Goal: Information Seeking & Learning: Learn about a topic

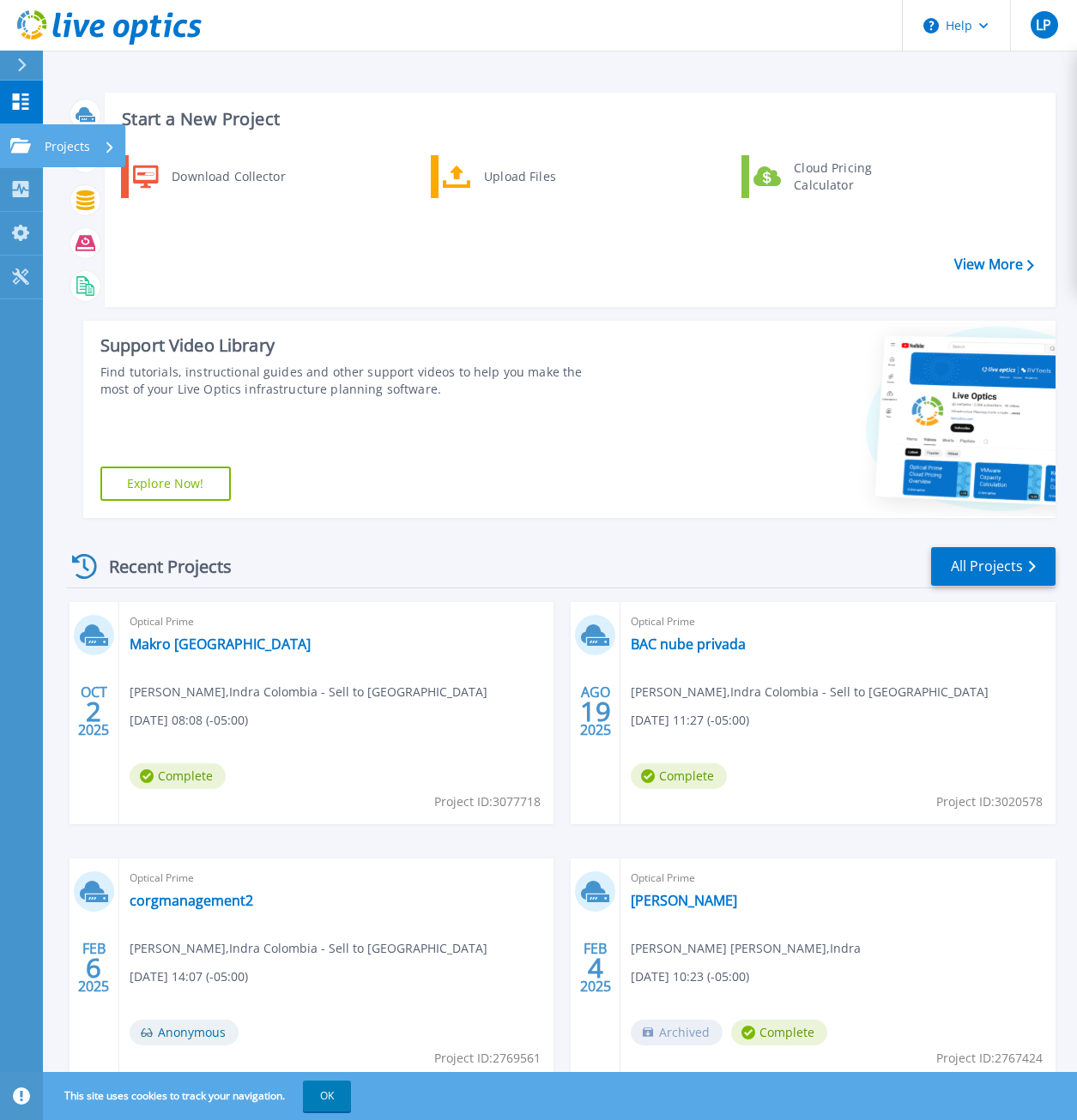
click at [27, 141] on icon at bounding box center [20, 146] width 20 height 15
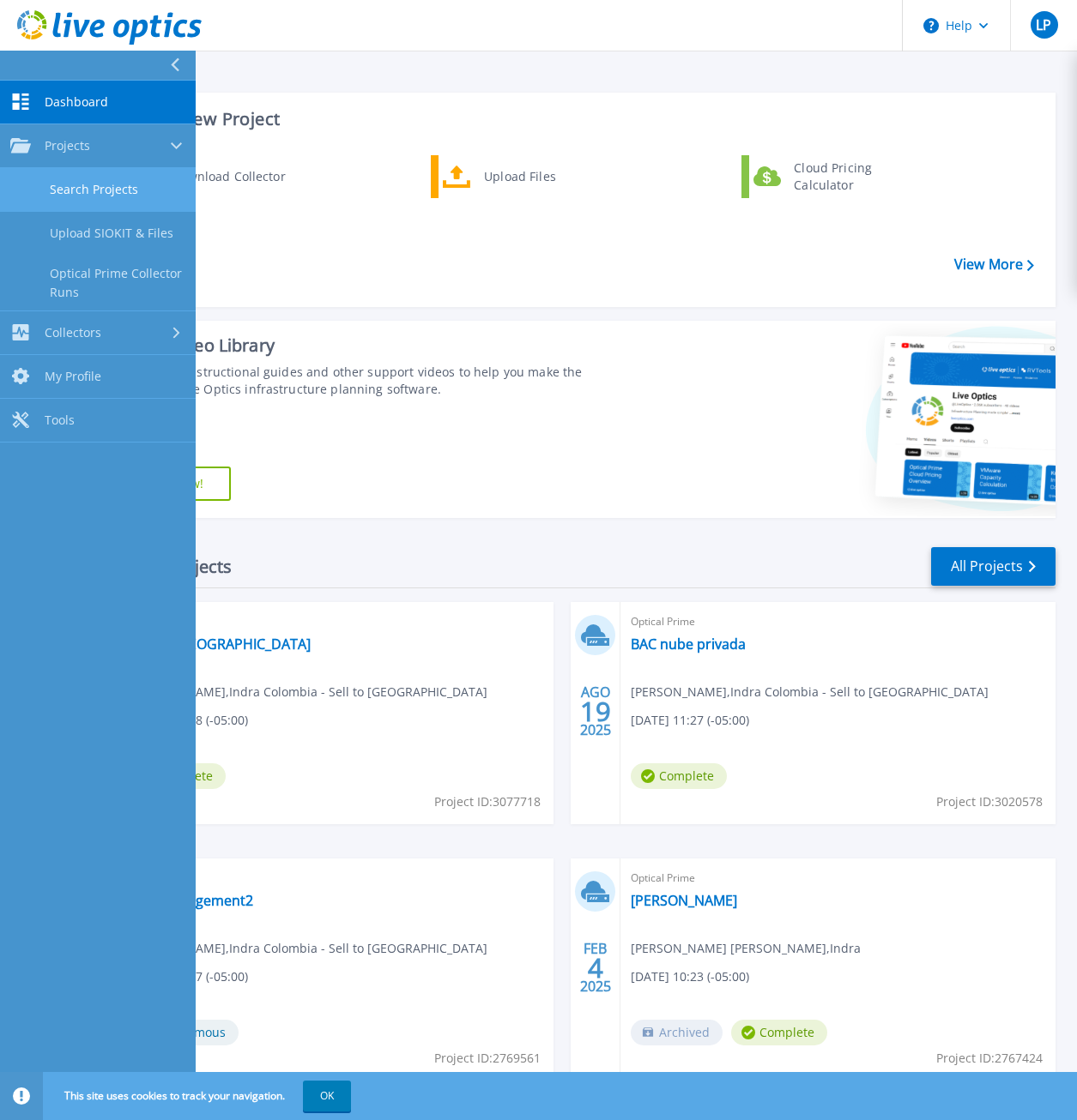
click at [122, 190] on link "Search Projects" at bounding box center [98, 189] width 196 height 43
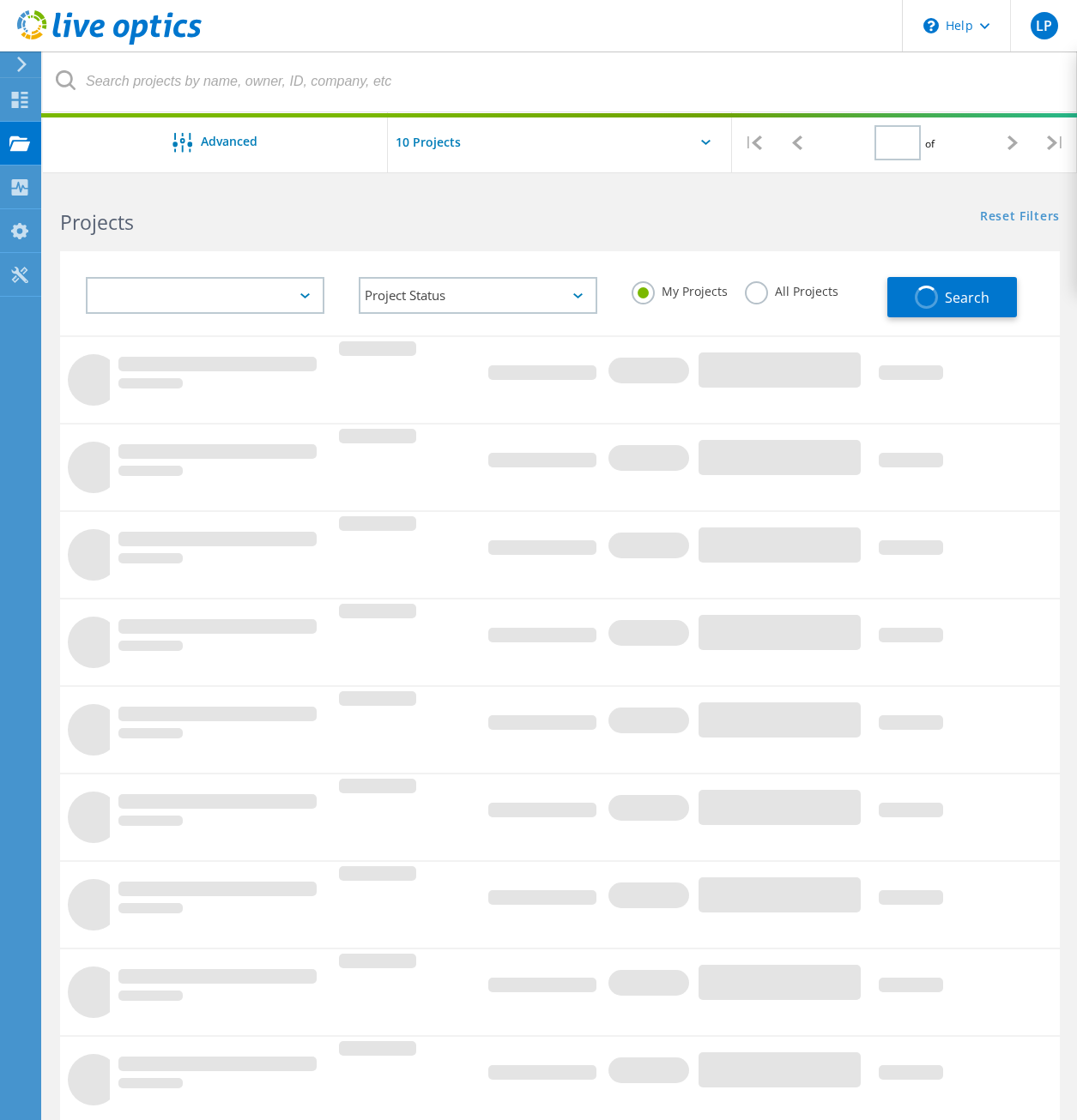
type input "1"
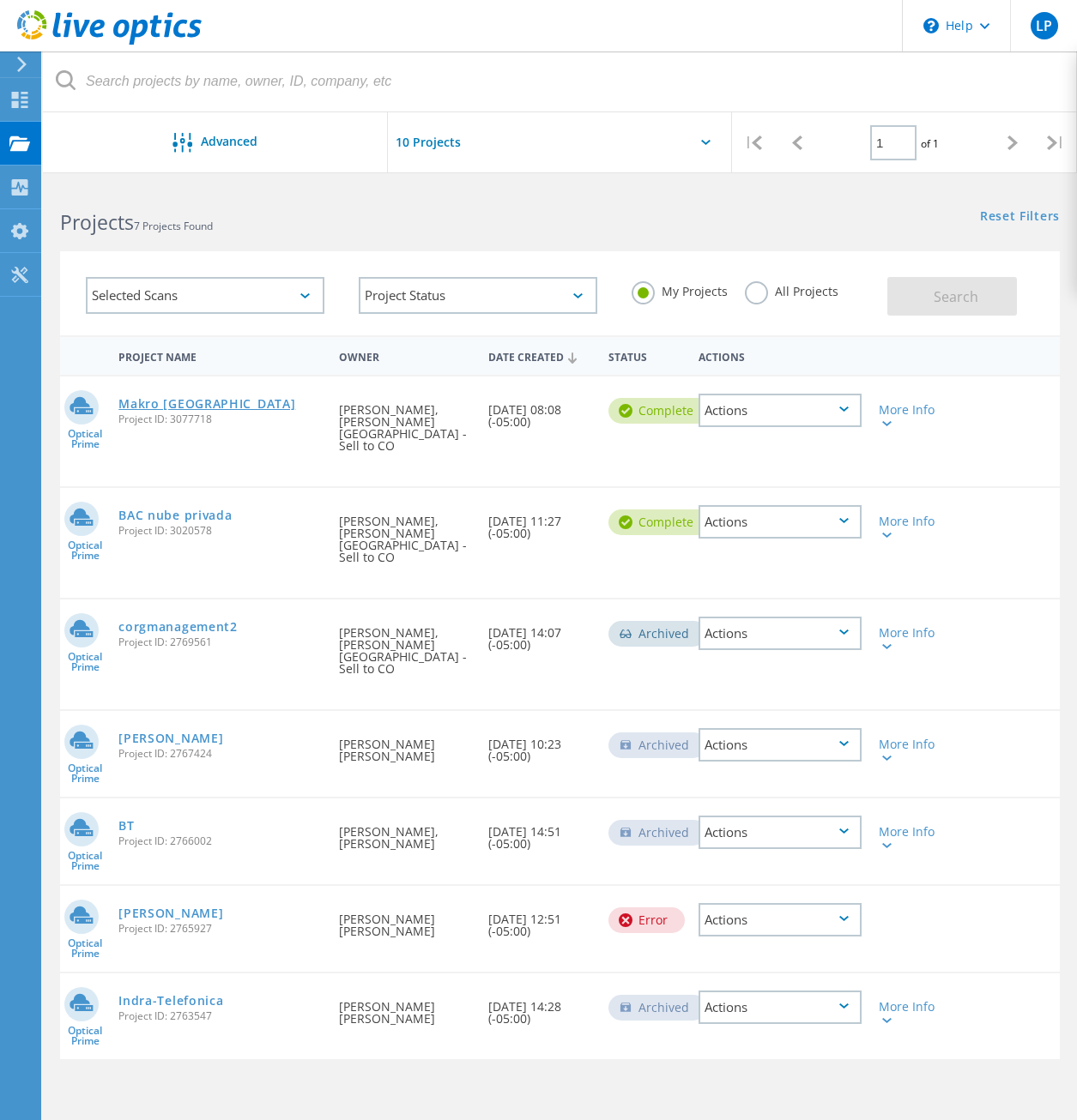
click at [172, 407] on link "Makro [GEOGRAPHIC_DATA]" at bounding box center [206, 403] width 176 height 12
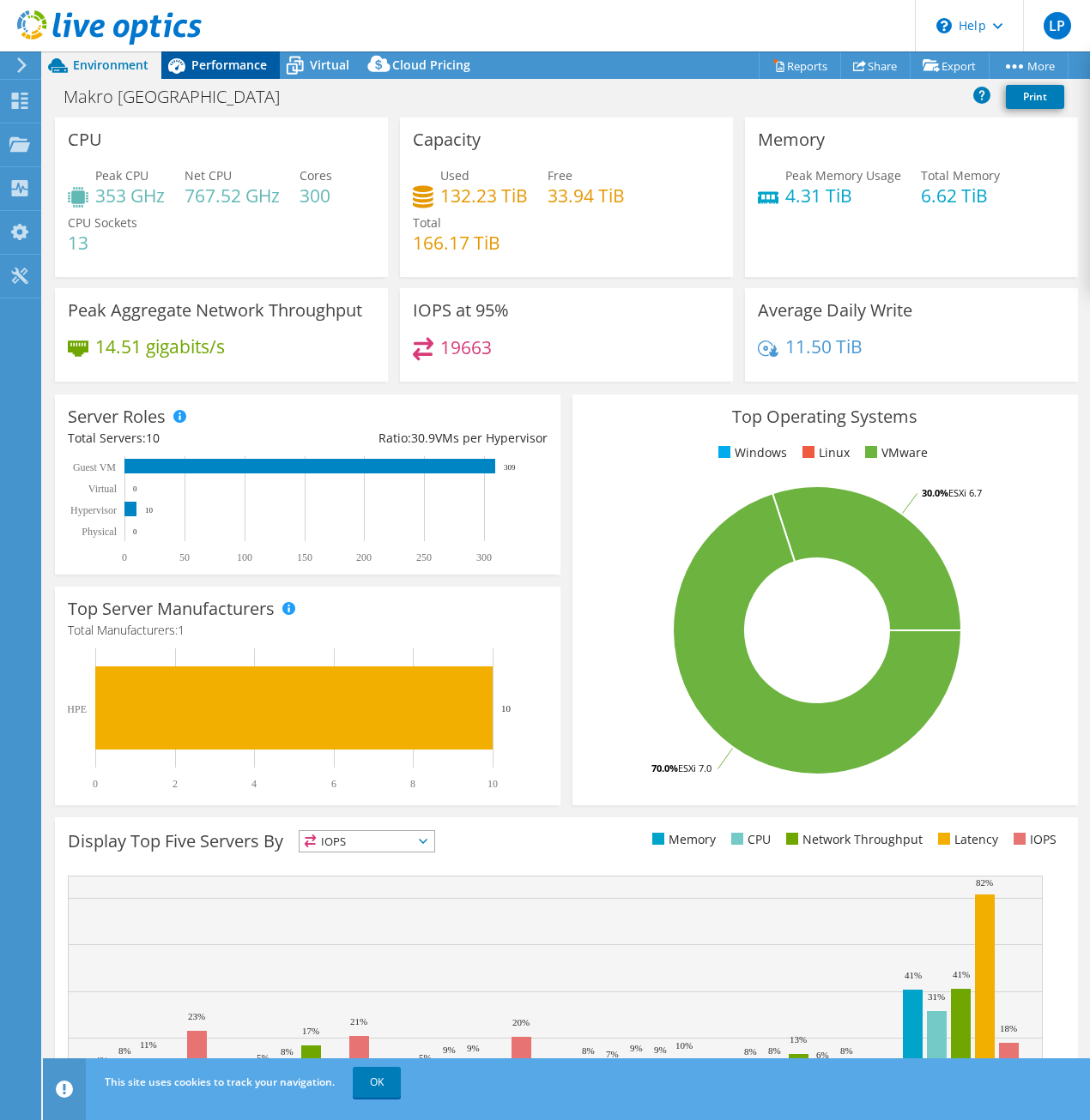
click at [198, 71] on span "Performance" at bounding box center [229, 65] width 76 height 17
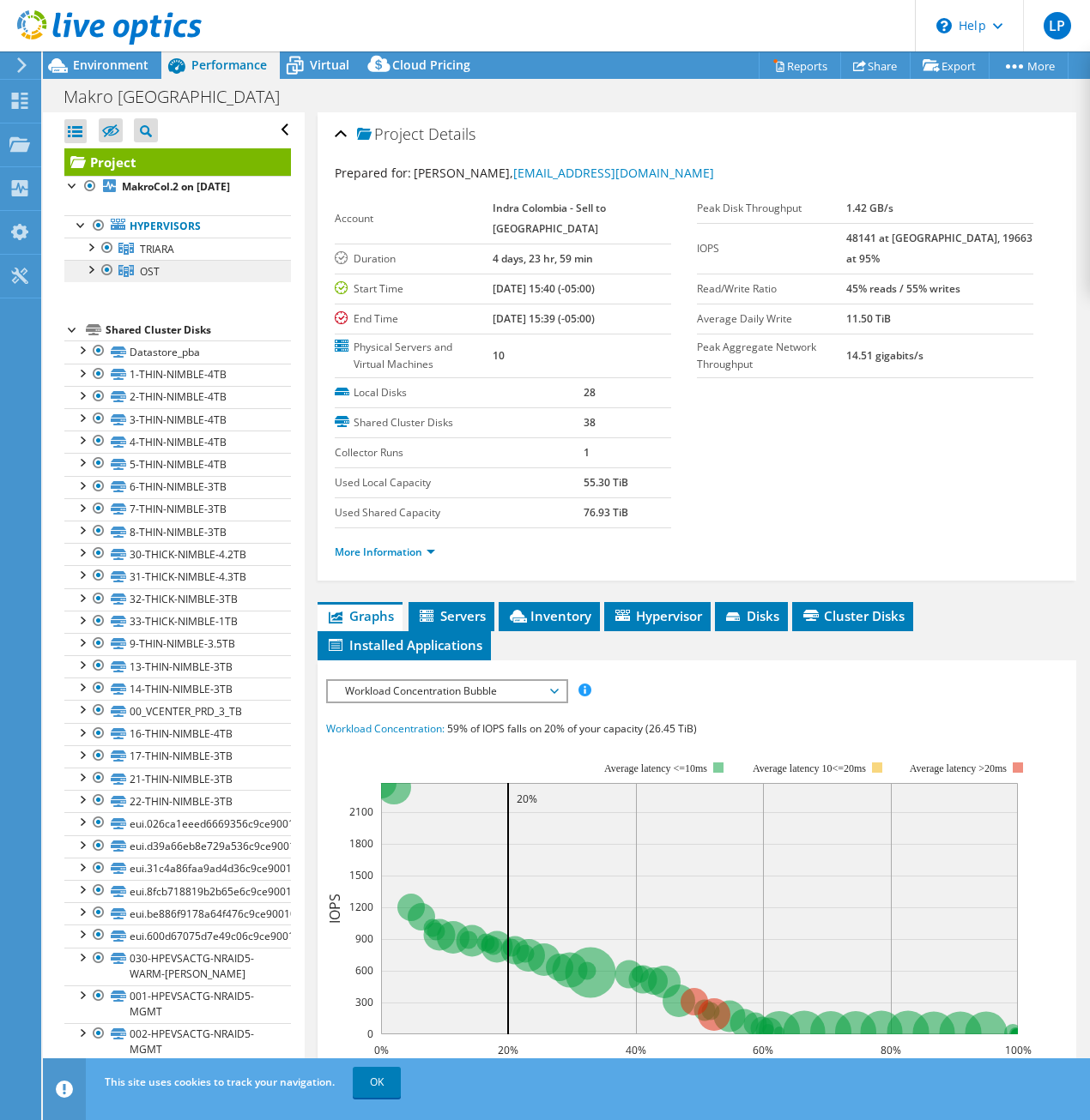
click at [161, 271] on link "OST" at bounding box center [177, 271] width 226 height 22
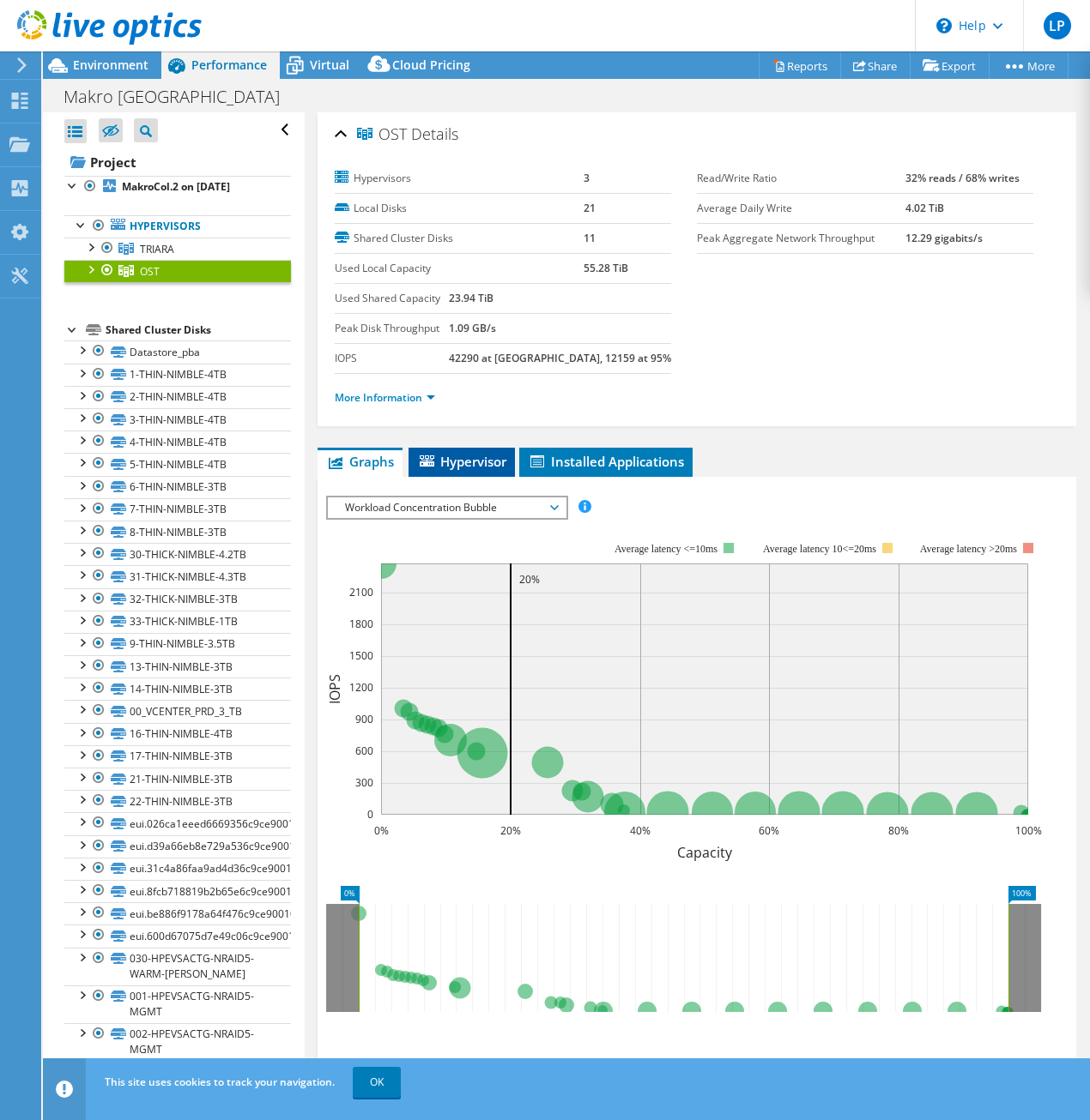
click at [450, 460] on span "Hypervisor" at bounding box center [461, 461] width 90 height 18
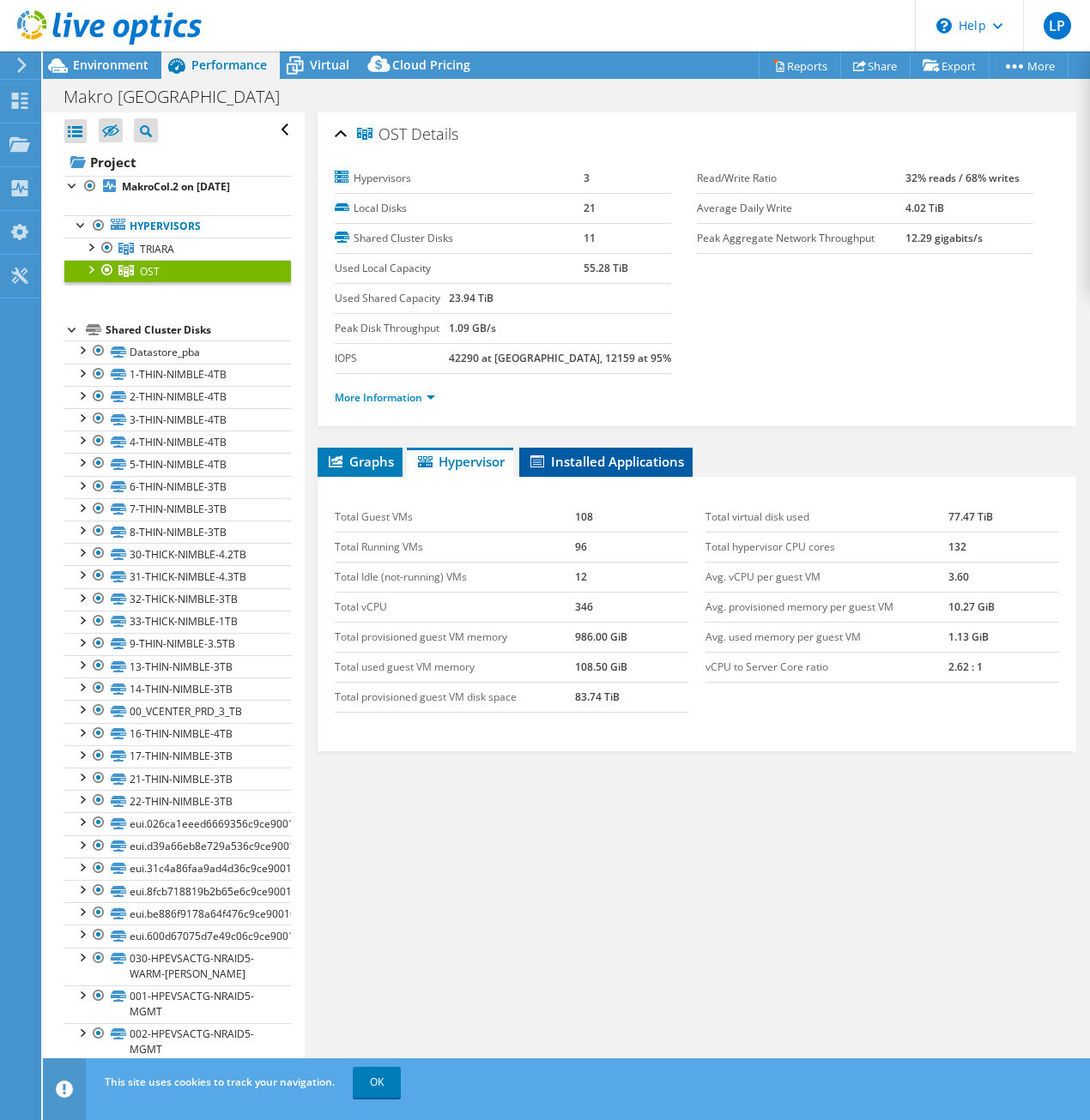
click at [587, 460] on span "Installed Applications" at bounding box center [605, 461] width 156 height 18
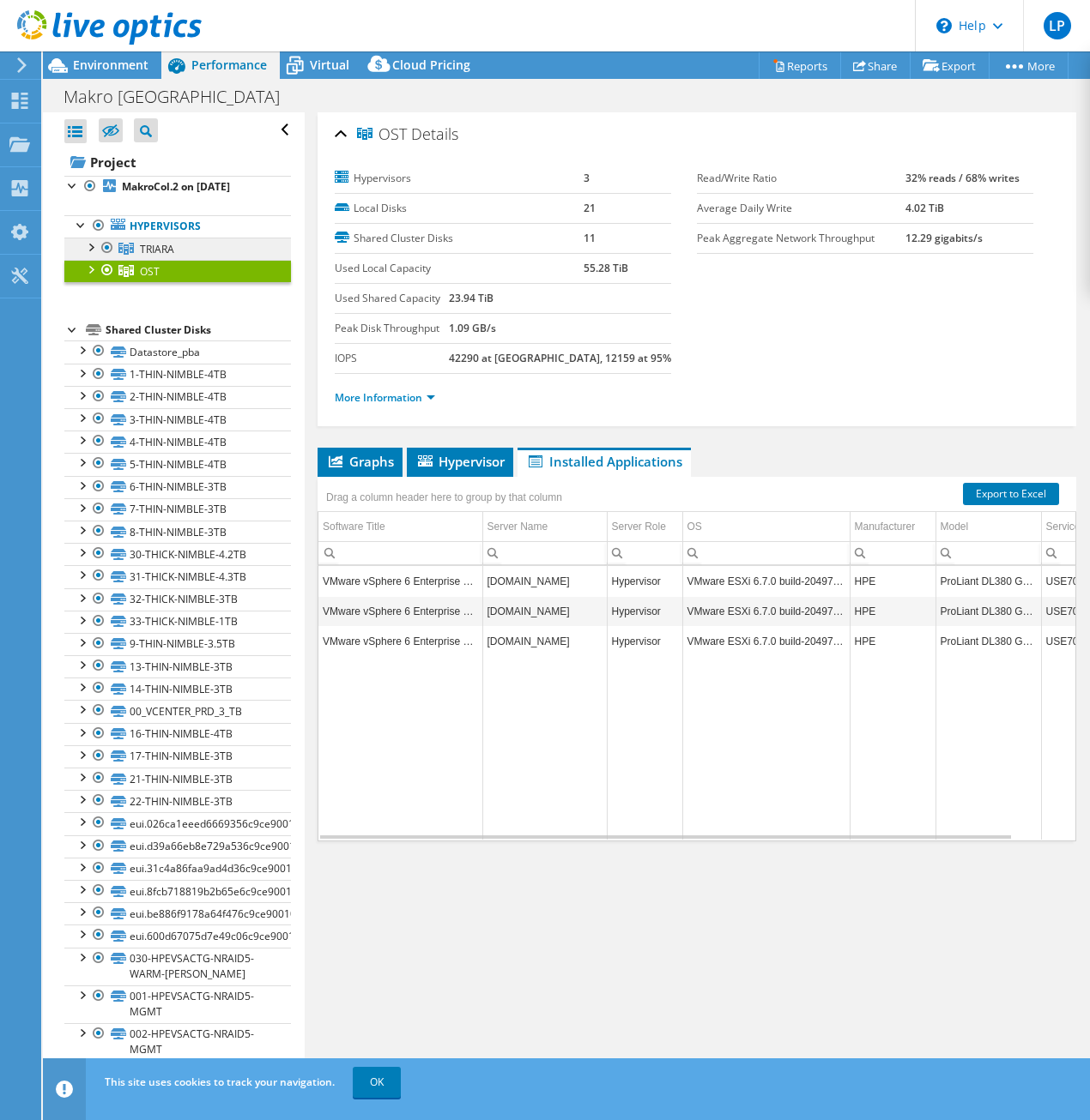
click at [147, 242] on span "TRIARA" at bounding box center [156, 249] width 34 height 15
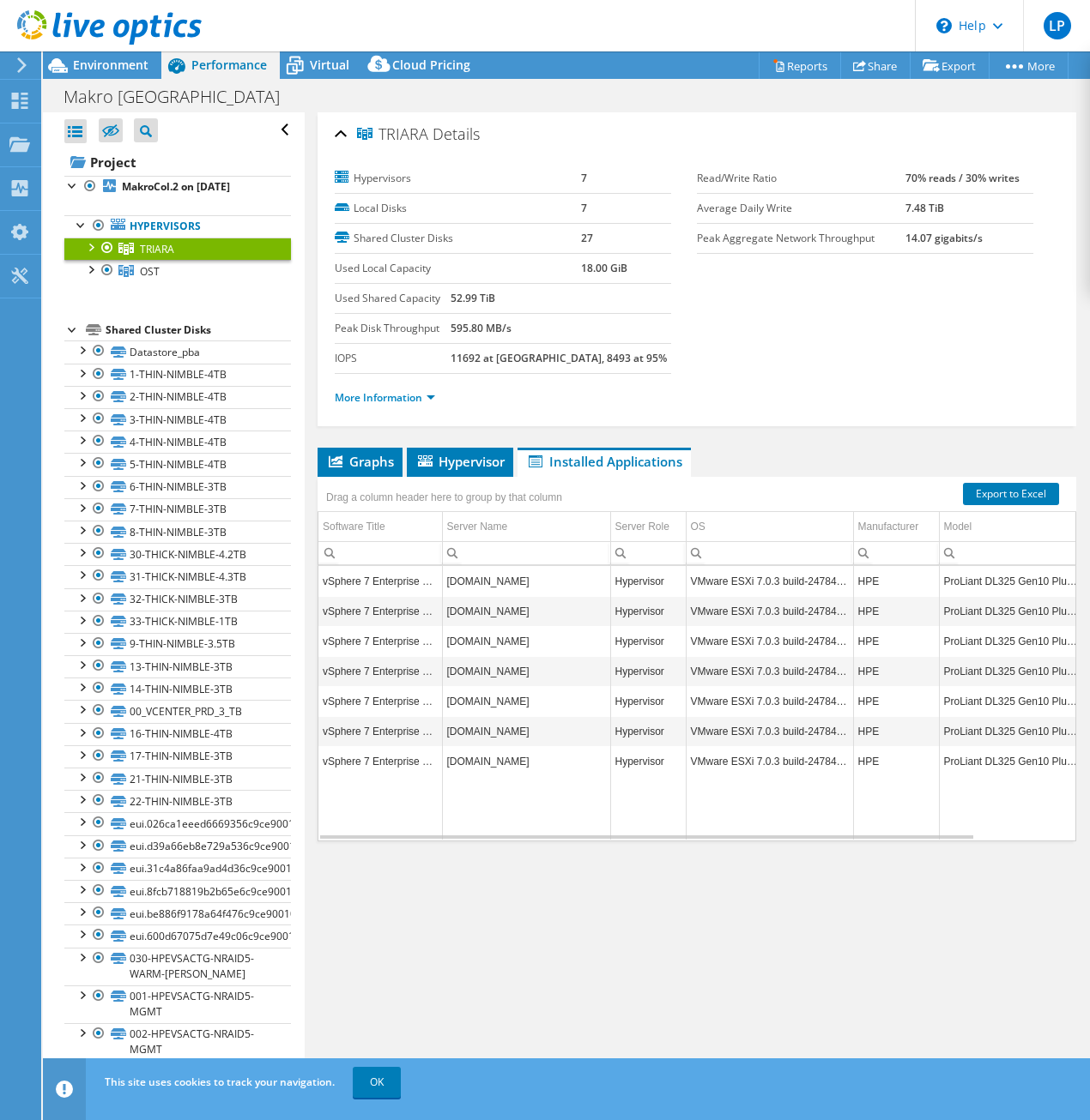
click at [575, 470] on li "Installed Applications" at bounding box center [604, 463] width 174 height 30
click at [470, 462] on span "Hypervisor" at bounding box center [460, 461] width 90 height 18
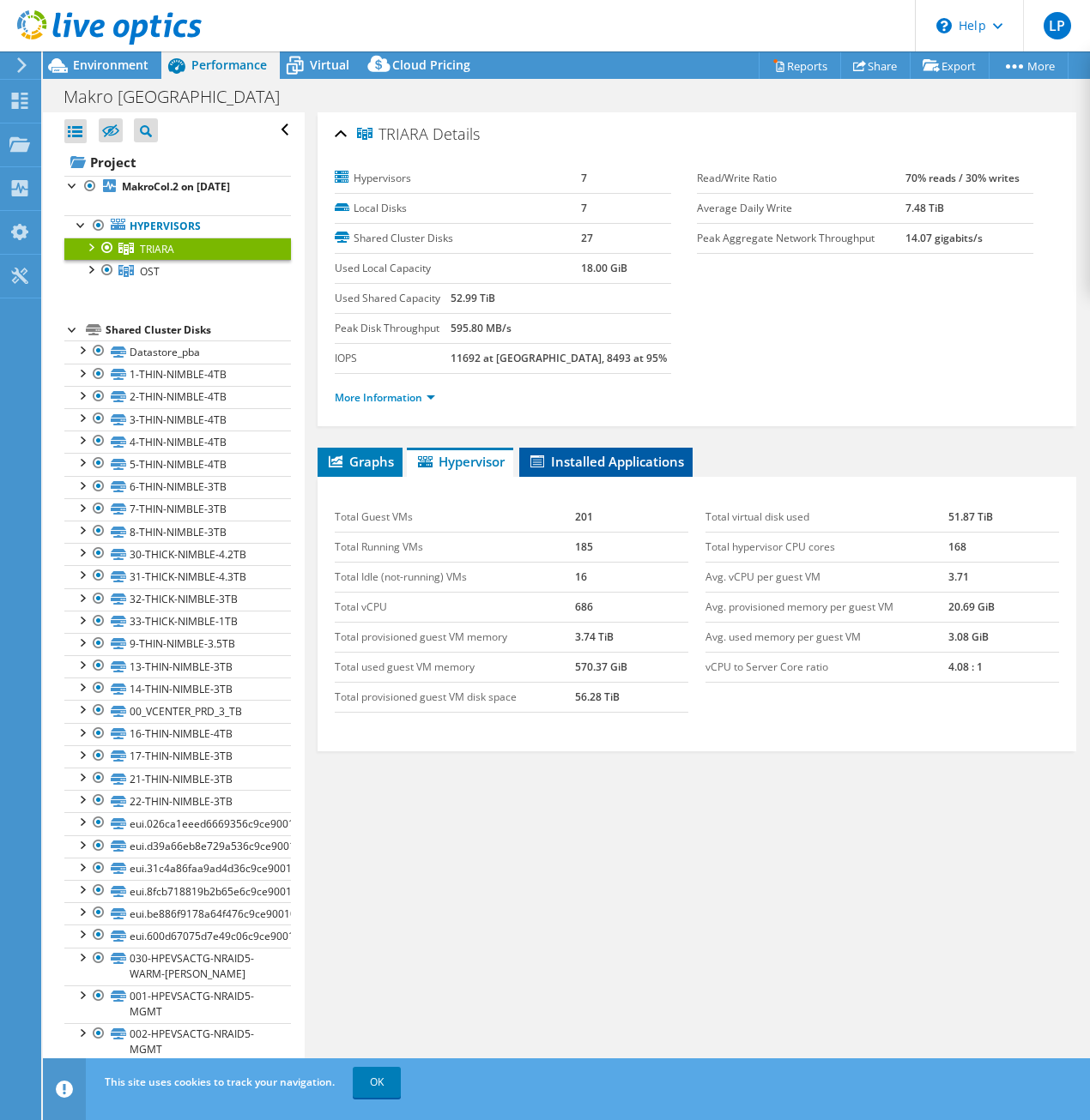
click at [585, 460] on span "Installed Applications" at bounding box center [605, 461] width 156 height 18
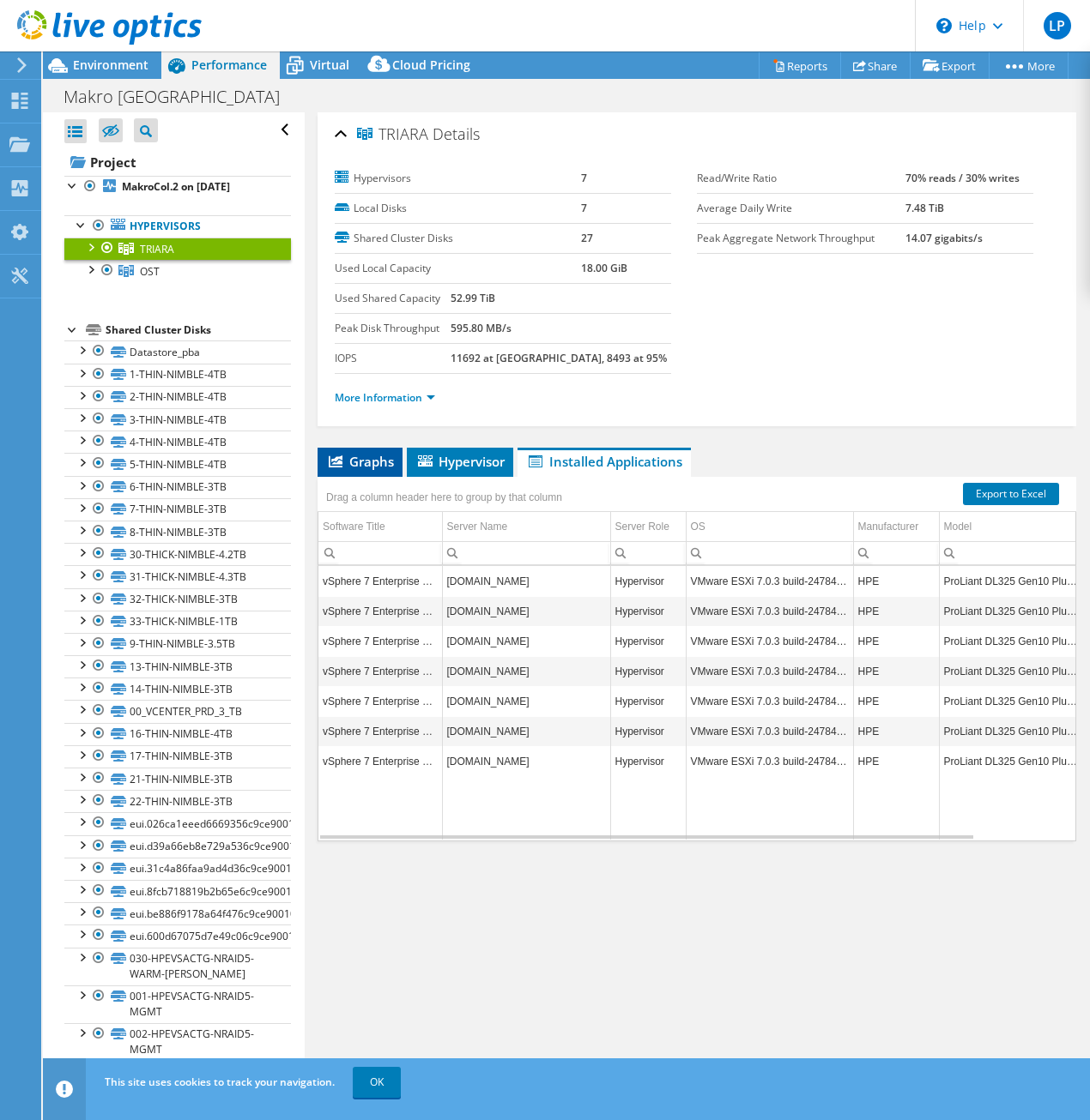
click at [377, 454] on span "Graphs" at bounding box center [359, 461] width 67 height 18
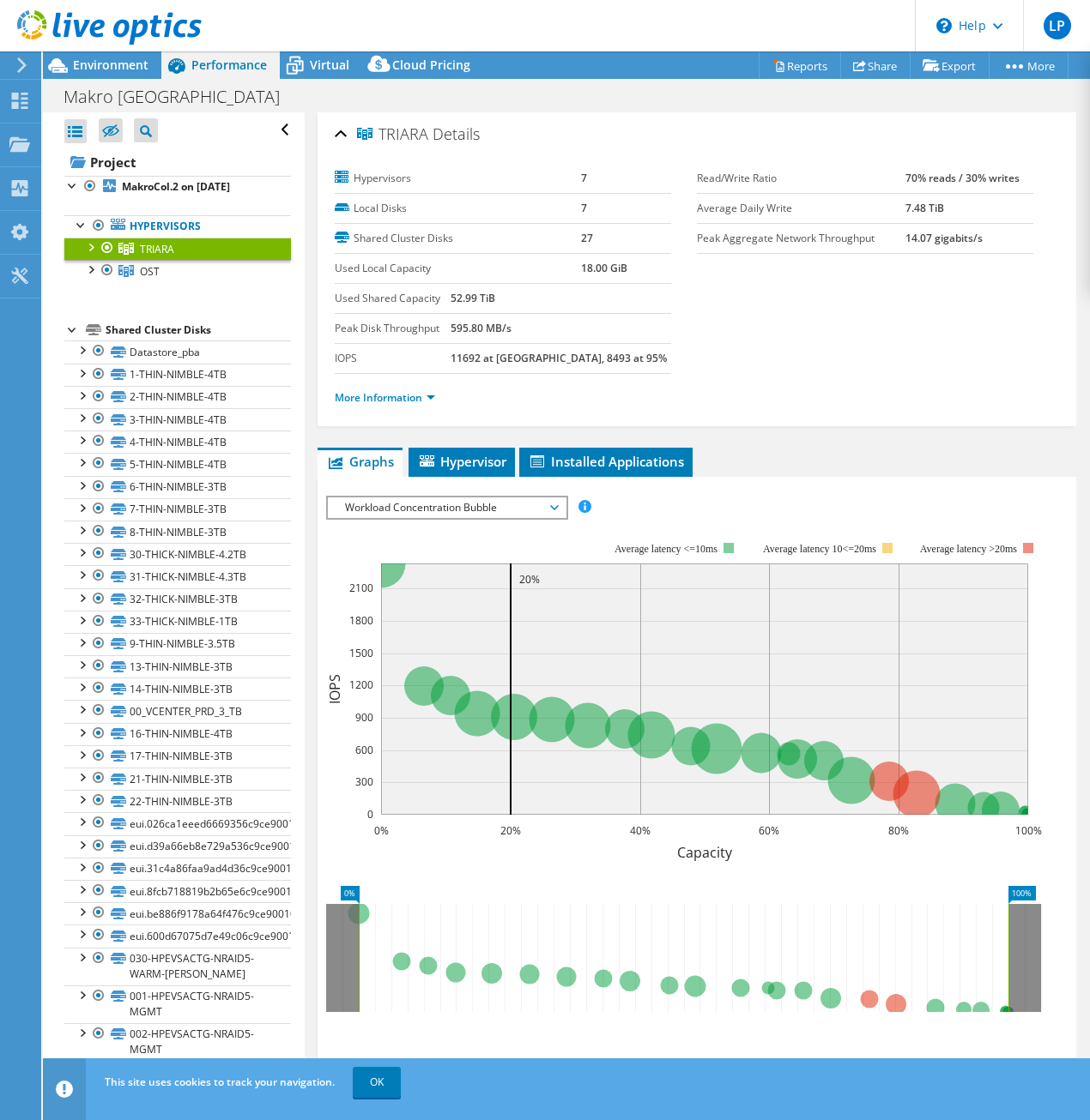
click at [441, 522] on rect at bounding box center [684, 691] width 716 height 343
click at [453, 508] on span "Workload Concentration Bubble" at bounding box center [446, 508] width 221 height 20
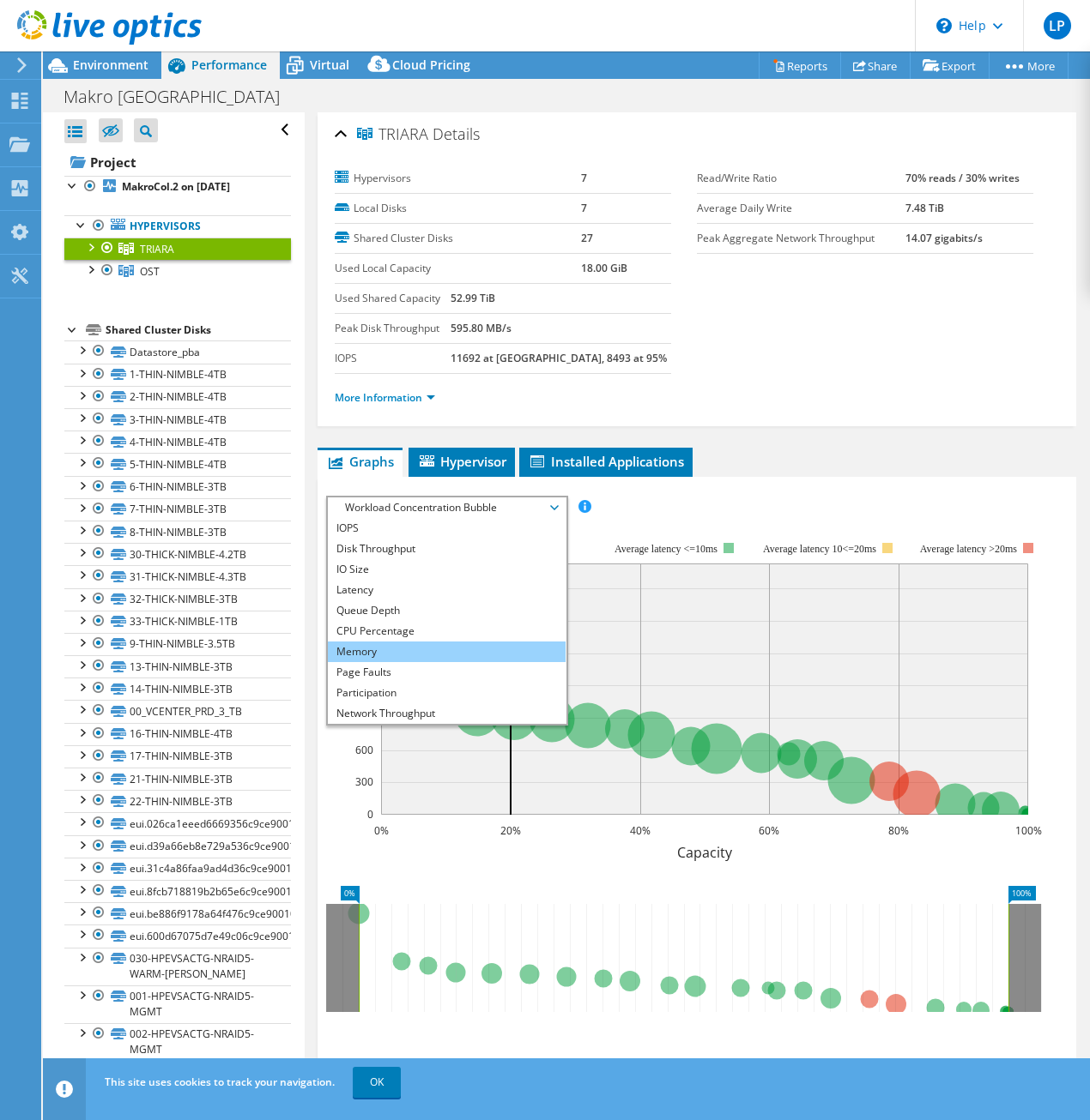
click at [378, 643] on li "Memory" at bounding box center [446, 652] width 237 height 20
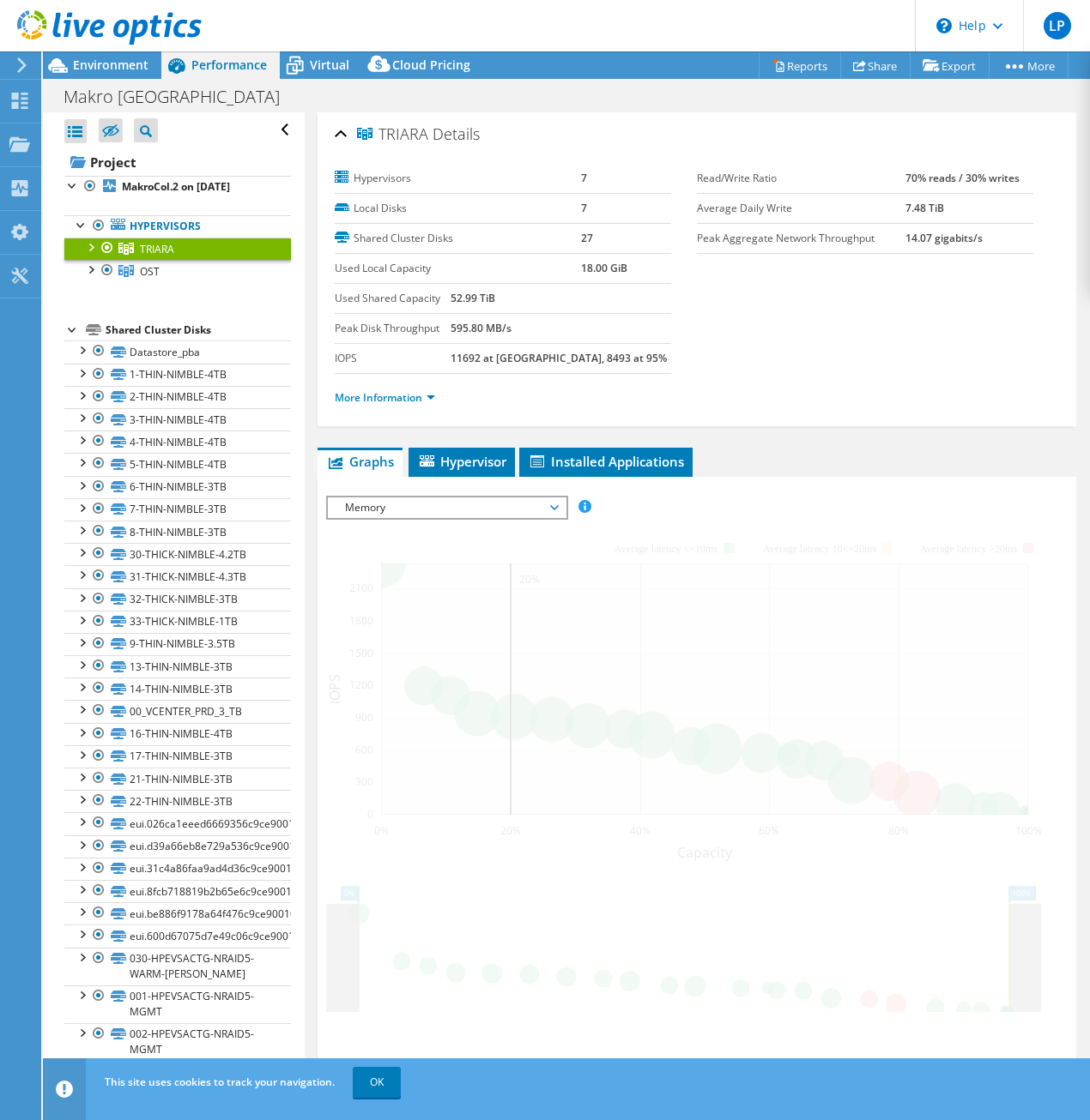
click at [795, 474] on ul "Graphs Servers Inventory Hypervisor Disks Cluster Disks Installed Applications" at bounding box center [696, 463] width 758 height 30
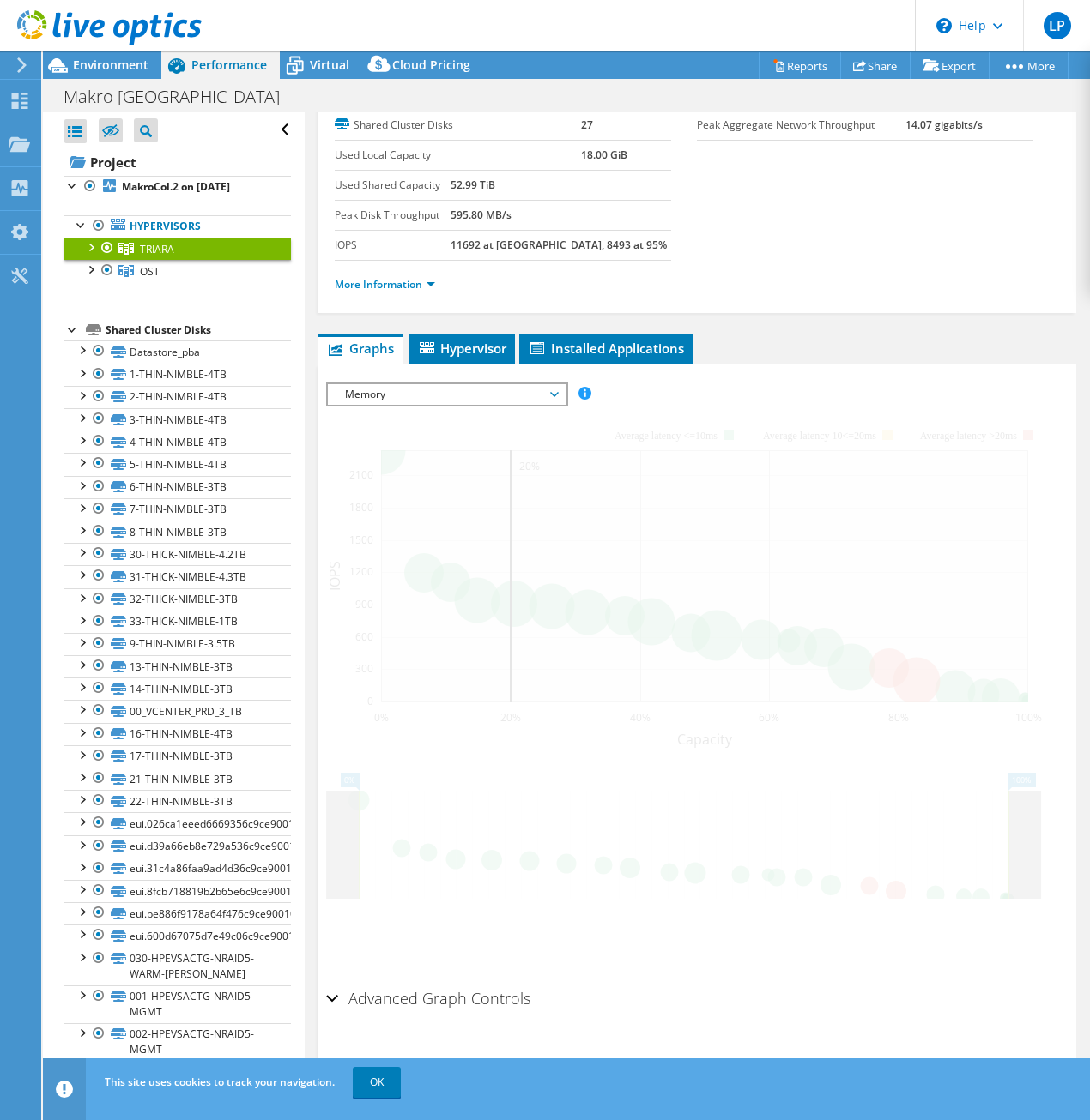
scroll to position [126, 0]
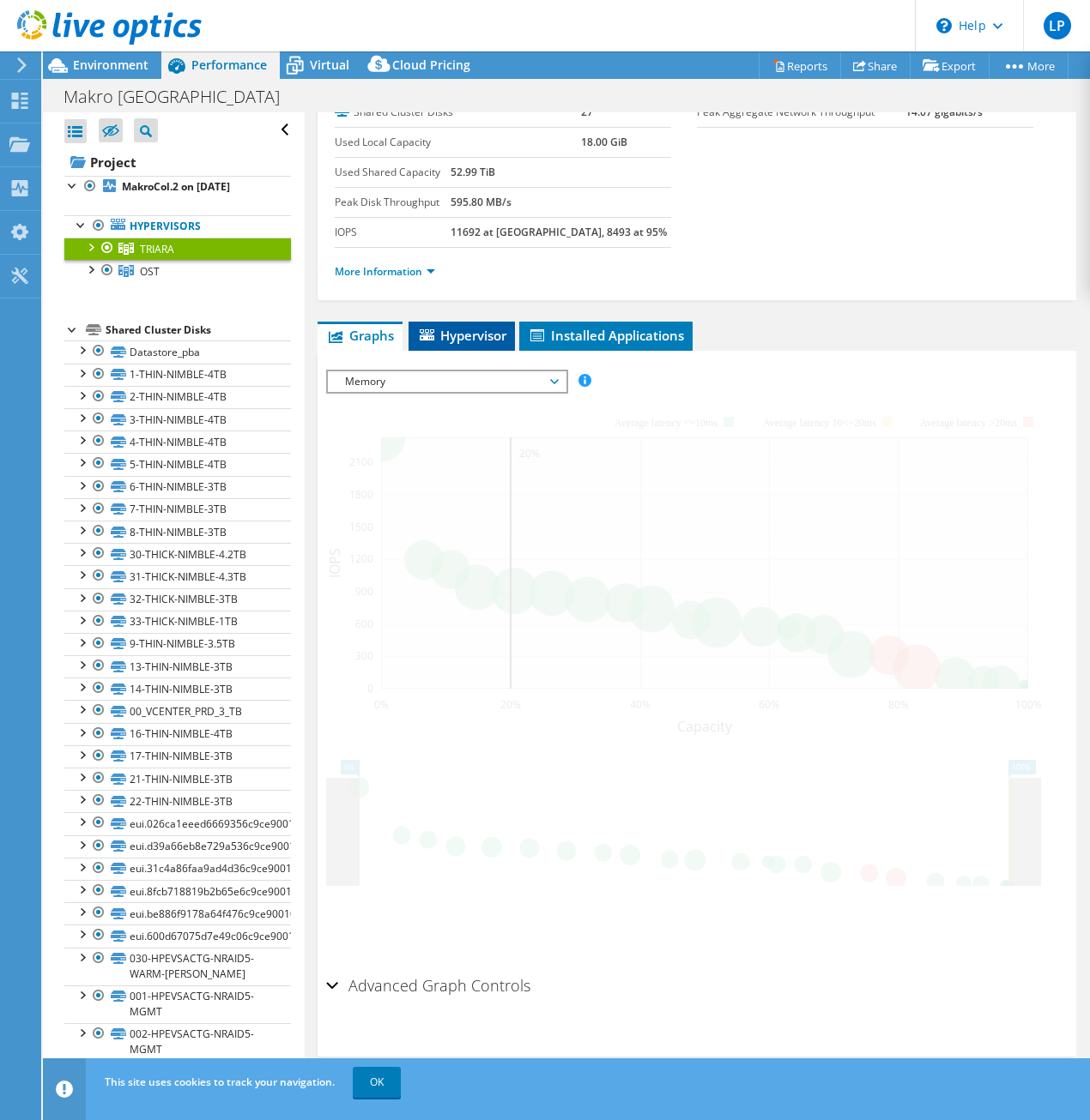
click at [490, 329] on span "Hypervisor" at bounding box center [461, 335] width 90 height 18
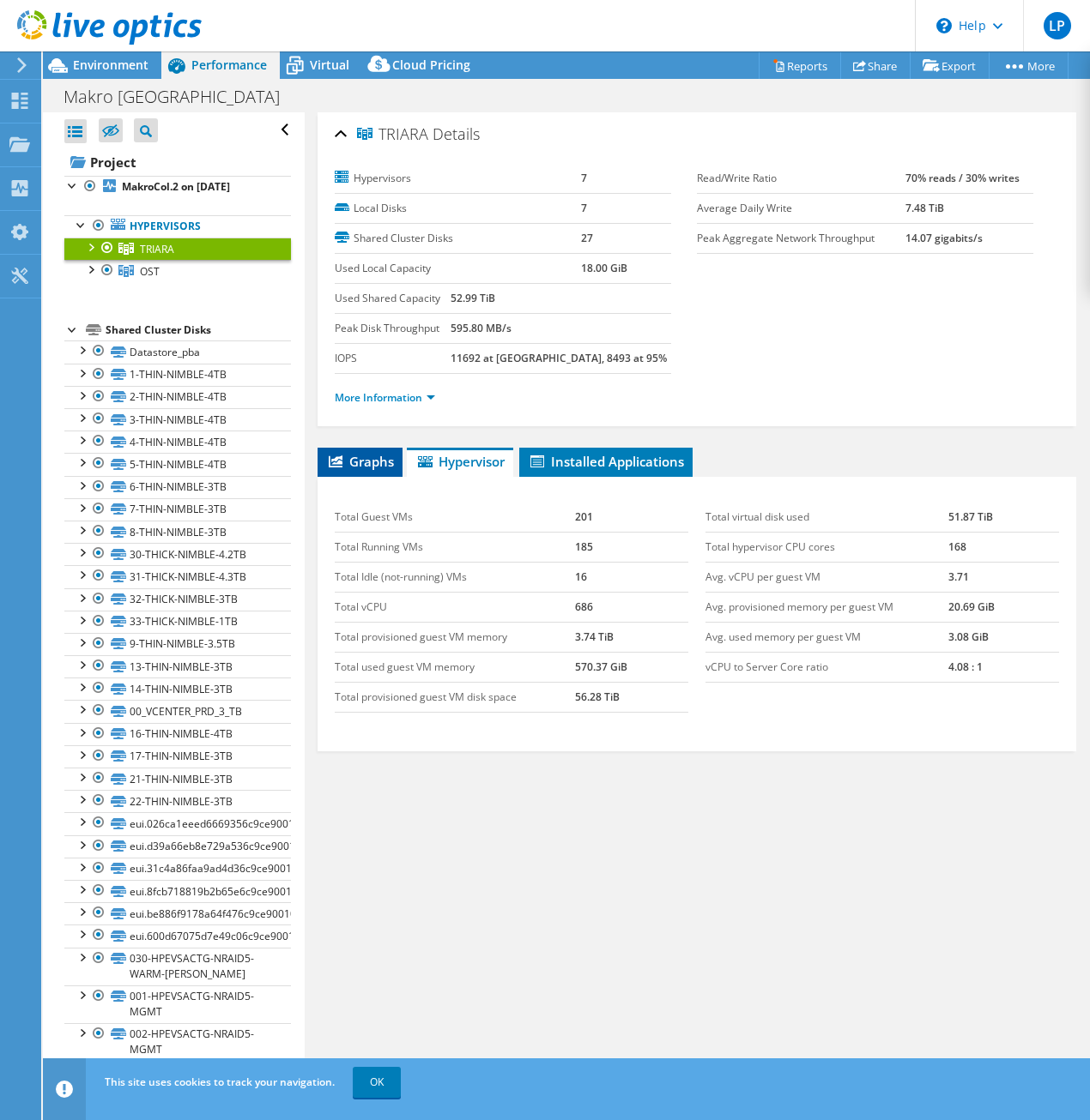
click at [355, 459] on span "Graphs" at bounding box center [359, 461] width 67 height 18
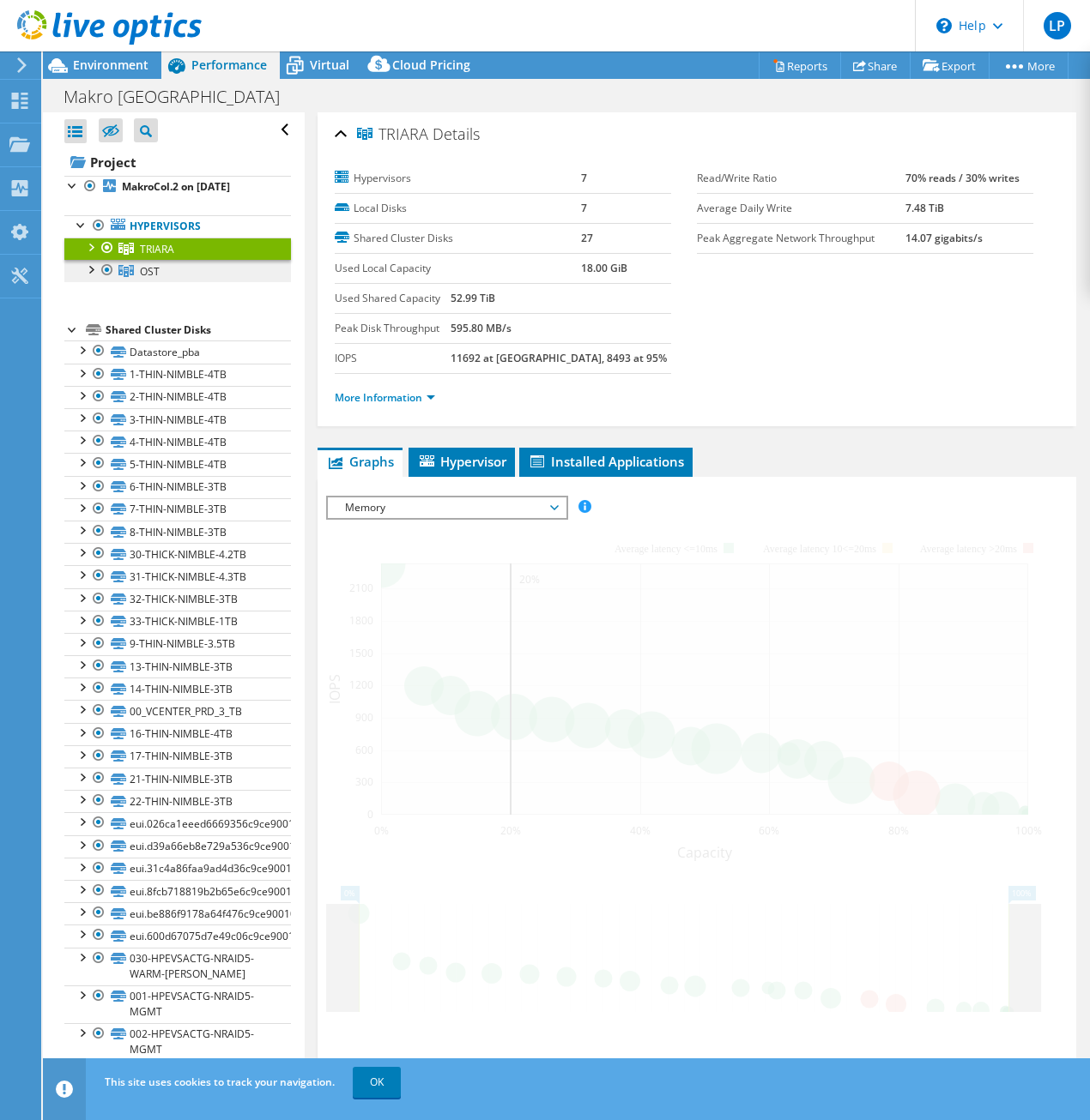
click at [158, 271] on span "OST" at bounding box center [149, 271] width 19 height 15
